Goal: Transaction & Acquisition: Obtain resource

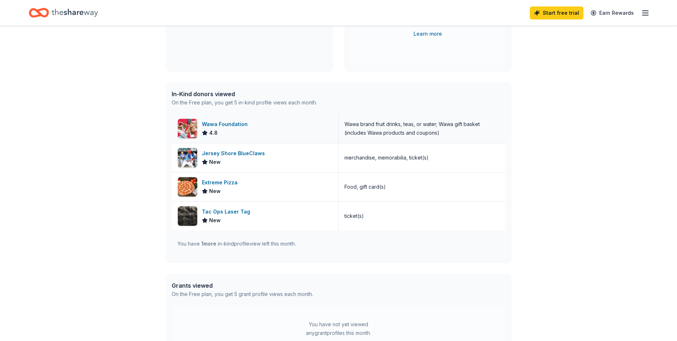
scroll to position [144, 0]
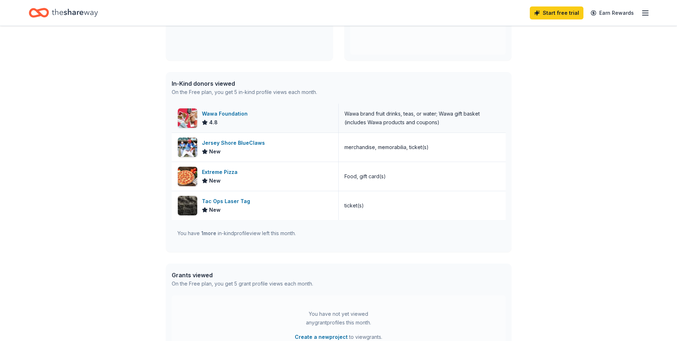
click at [233, 110] on div "Wawa Foundation" at bounding box center [226, 113] width 49 height 9
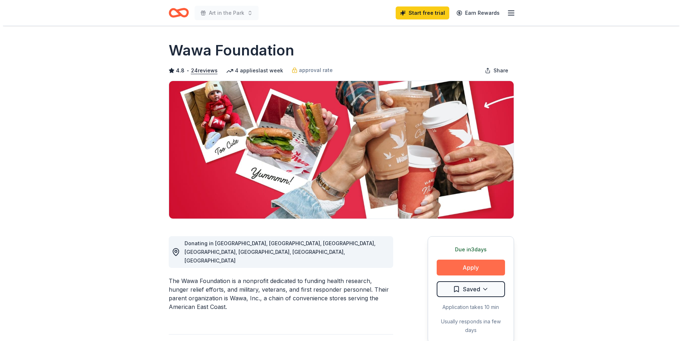
scroll to position [108, 0]
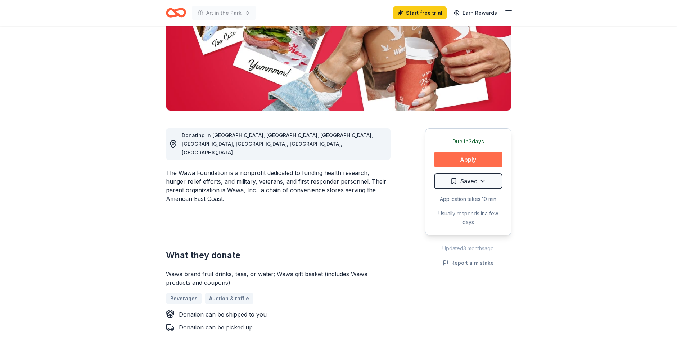
click at [457, 159] on button "Apply" at bounding box center [468, 160] width 68 height 16
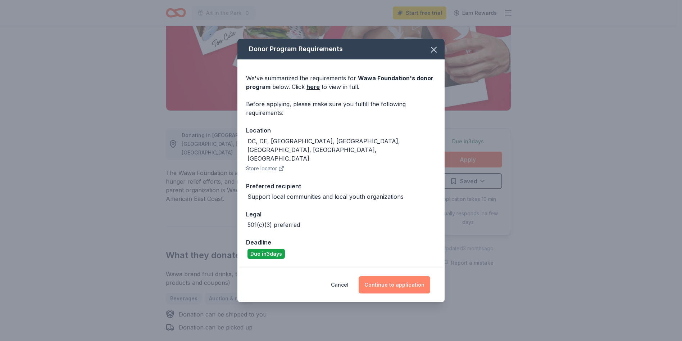
click at [386, 276] on button "Continue to application" at bounding box center [395, 284] width 72 height 17
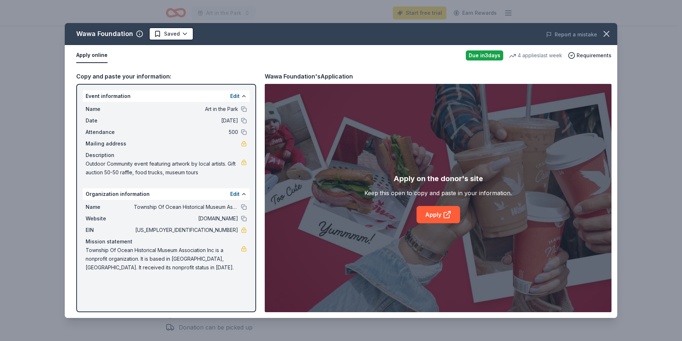
click at [127, 143] on span "Mailing address" at bounding box center [110, 143] width 48 height 9
click at [243, 142] on link at bounding box center [244, 144] width 6 height 6
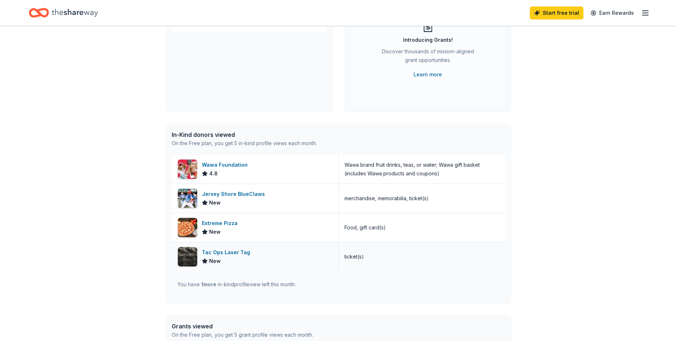
scroll to position [108, 0]
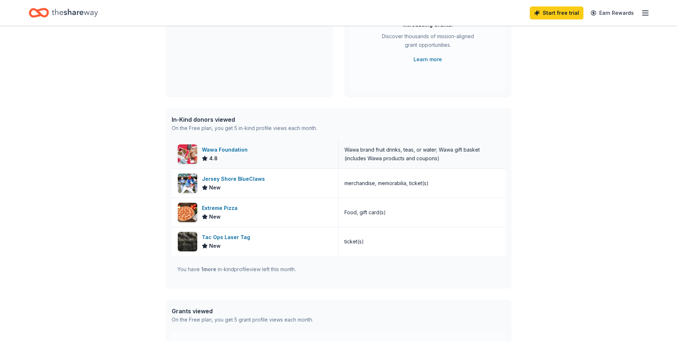
click at [275, 152] on div "Wawa Foundation 4.8" at bounding box center [255, 154] width 167 height 29
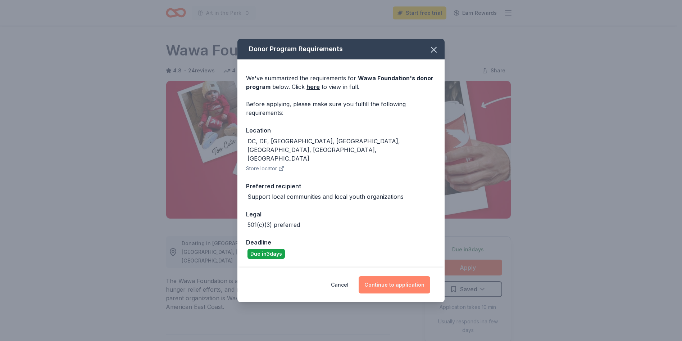
click at [398, 276] on button "Continue to application" at bounding box center [395, 284] width 72 height 17
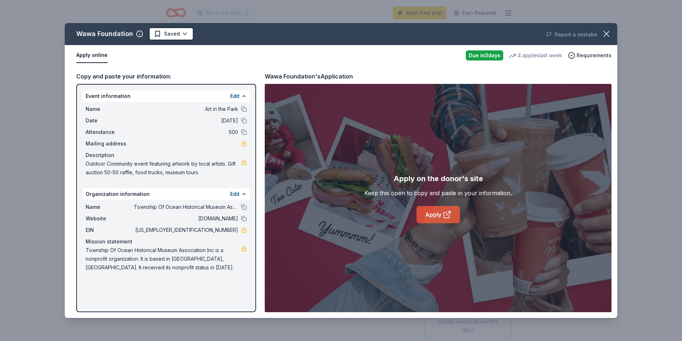
click at [430, 215] on link "Apply" at bounding box center [439, 214] width 44 height 17
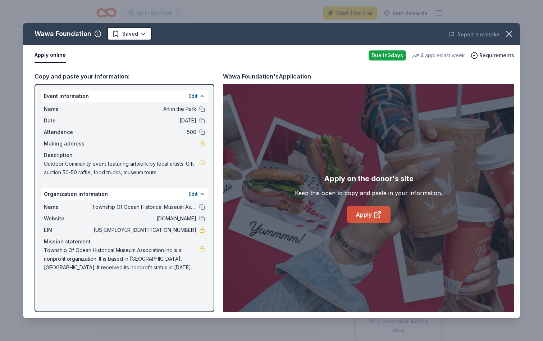
click at [370, 214] on link "Apply" at bounding box center [369, 214] width 44 height 17
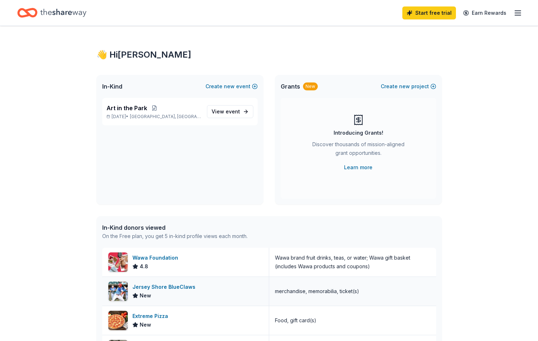
scroll to position [144, 0]
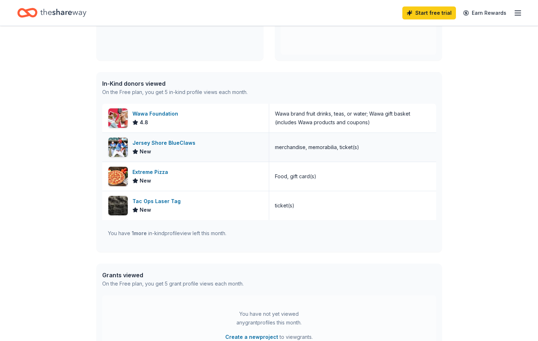
click at [232, 146] on div "Jersey Shore BlueClaws New" at bounding box center [185, 147] width 167 height 29
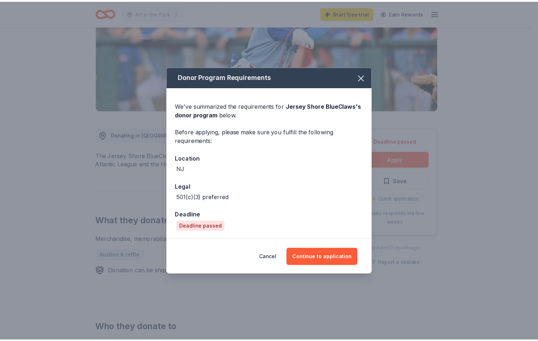
scroll to position [108, 0]
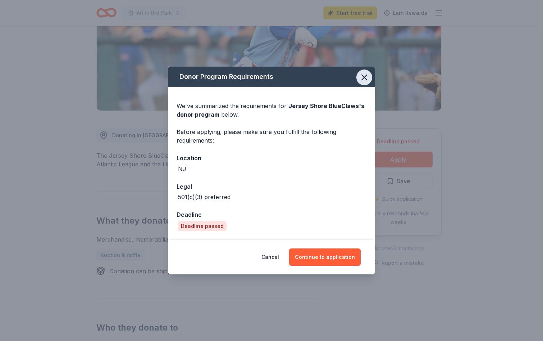
click at [365, 79] on icon "button" at bounding box center [365, 77] width 10 height 10
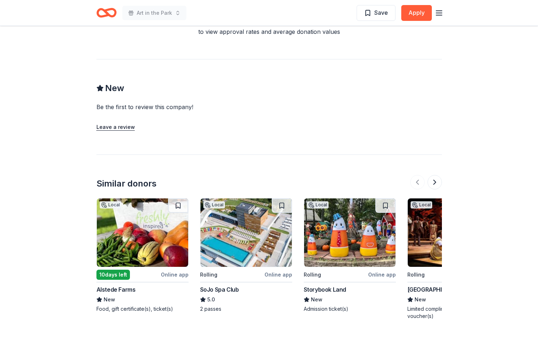
scroll to position [648, 0]
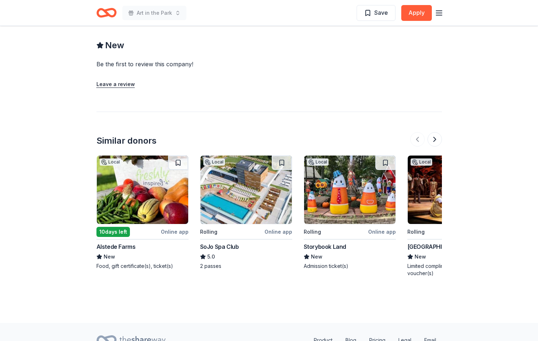
click at [424, 218] on img at bounding box center [453, 189] width 91 height 68
click at [122, 244] on div "Alstede Farms" at bounding box center [115, 246] width 39 height 9
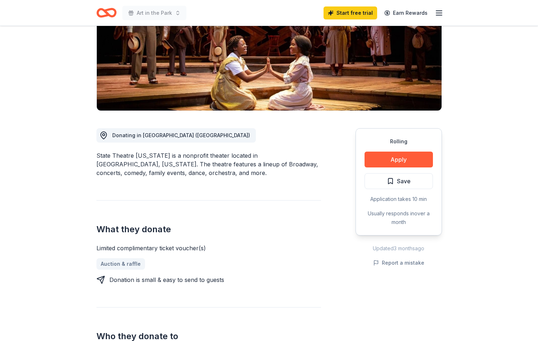
scroll to position [108, 0]
click at [390, 157] on button "Apply" at bounding box center [399, 160] width 68 height 16
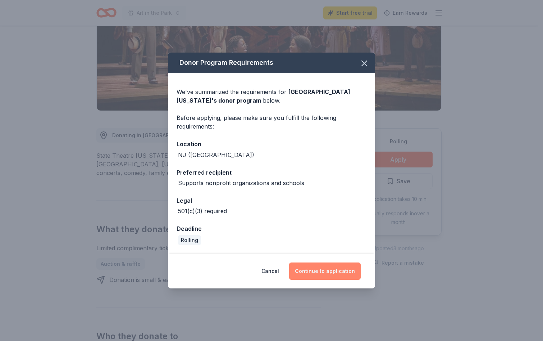
click at [316, 269] on button "Continue to application" at bounding box center [325, 270] width 72 height 17
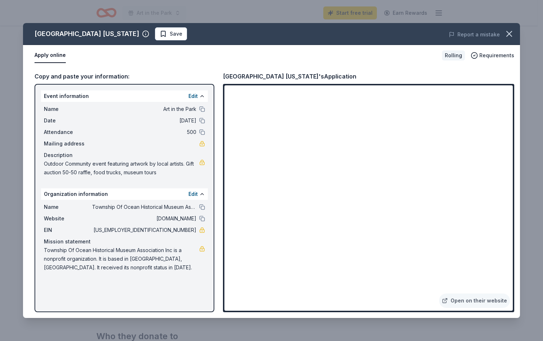
drag, startPoint x: 163, startPoint y: 174, endPoint x: 124, endPoint y: 159, distance: 42.1
click at [126, 159] on span "Outdoor Community event featuring artwork by local artists. Gift auction 50-50 …" at bounding box center [121, 167] width 155 height 17
click at [42, 163] on div "Name Art in the Park Date 09/20/25 Attendance 500 Mailing address Description O…" at bounding box center [124, 141] width 167 height 78
click at [506, 31] on icon "button" at bounding box center [510, 34] width 10 height 10
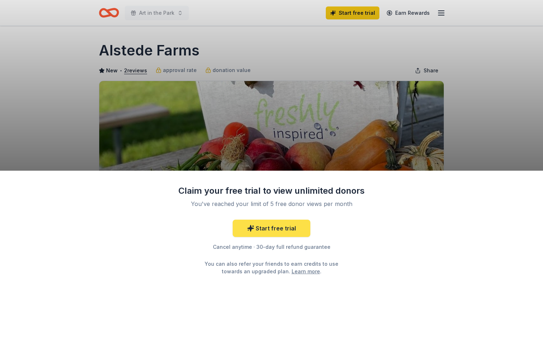
click at [288, 226] on link "Start free trial" at bounding box center [272, 228] width 78 height 17
click at [184, 109] on div "Claim your free trial to view unlimited donors You've reached your limit of 5 f…" at bounding box center [271, 170] width 543 height 341
click at [131, 68] on div "Claim your free trial to view unlimited donors You've reached your limit of 5 f…" at bounding box center [271, 170] width 543 height 341
